Goal: Check status

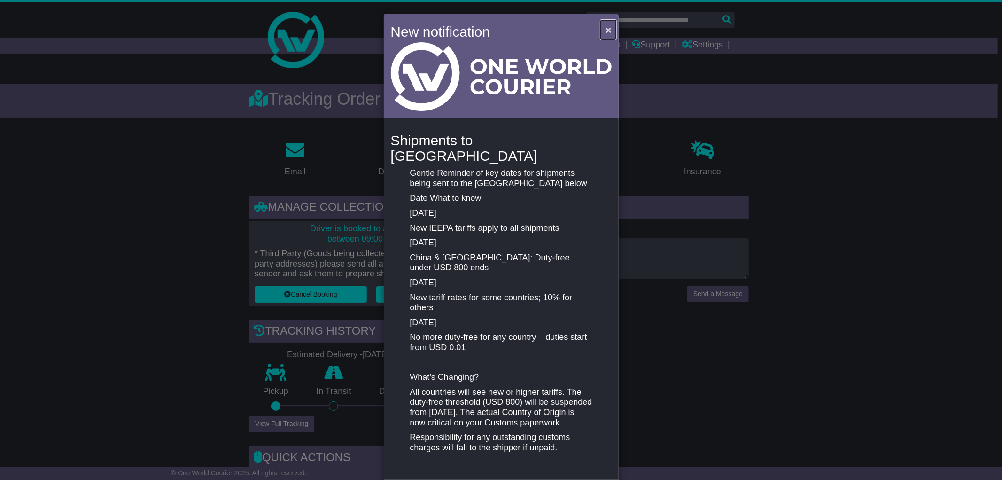
click at [606, 25] on span "×" at bounding box center [608, 29] width 6 height 11
click at [606, 27] on span "×" at bounding box center [608, 29] width 6 height 11
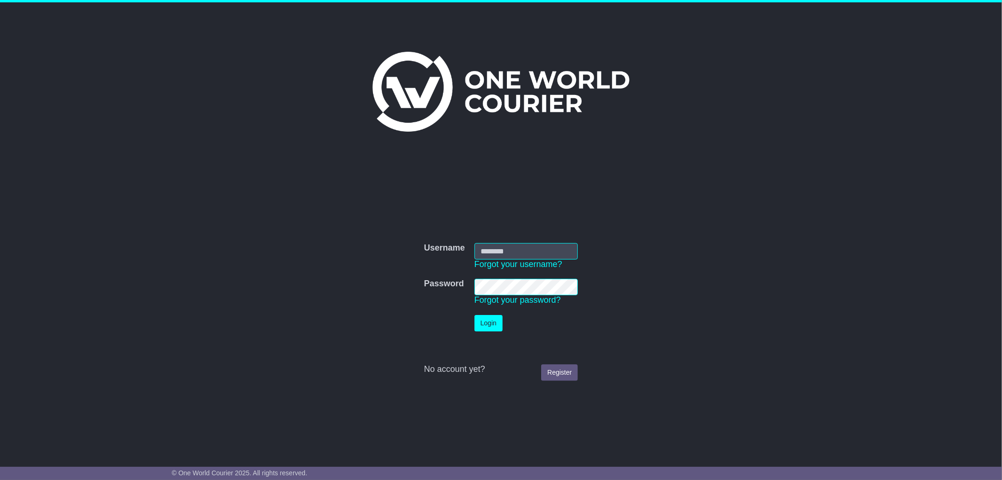
type input "**********"
click at [491, 318] on button "Login" at bounding box center [488, 323] width 28 height 16
